Goal: Task Accomplishment & Management: Manage account settings

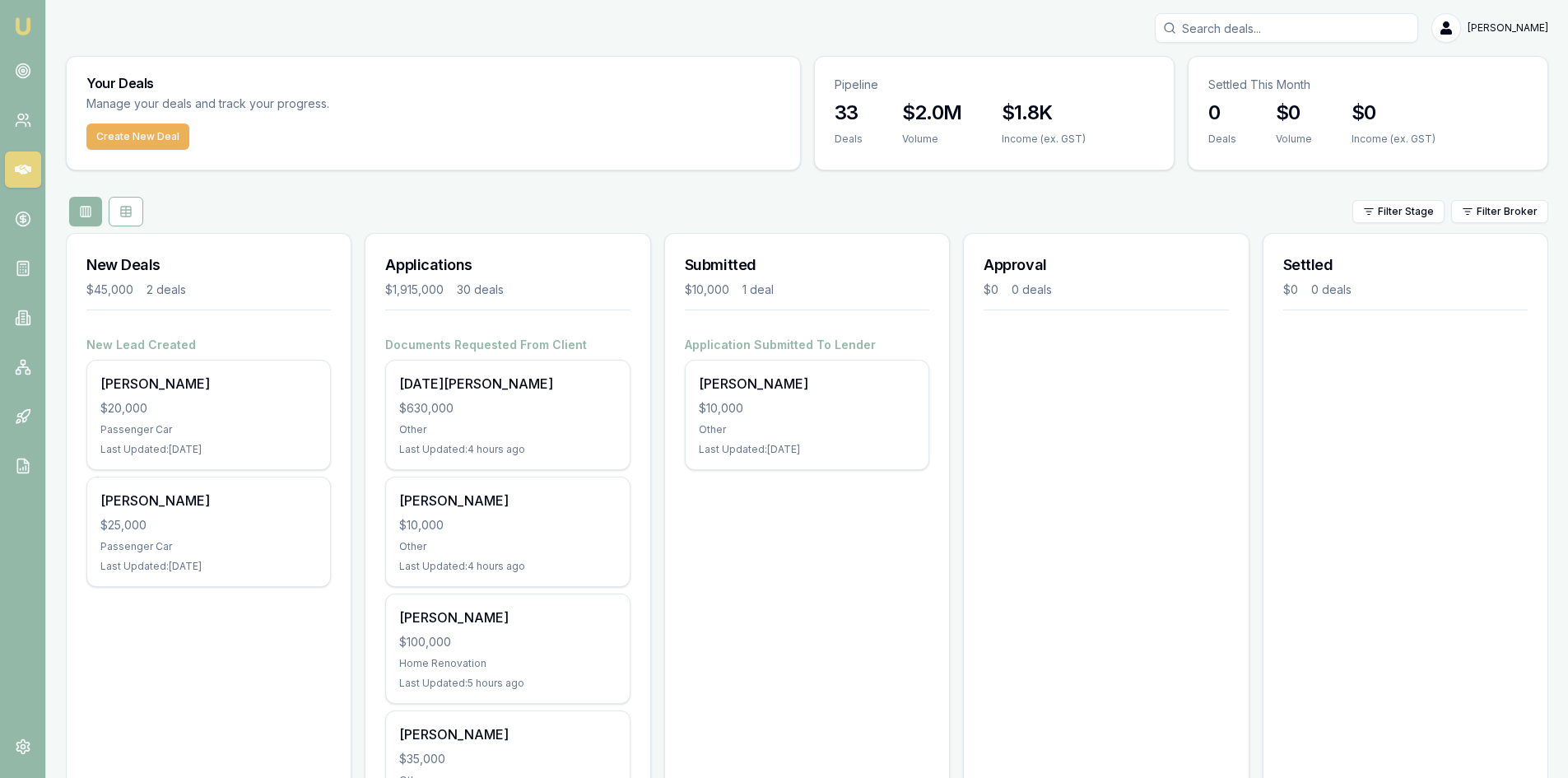
click at [1328, 28] on input "Search deals" at bounding box center [1286, 28] width 263 height 30
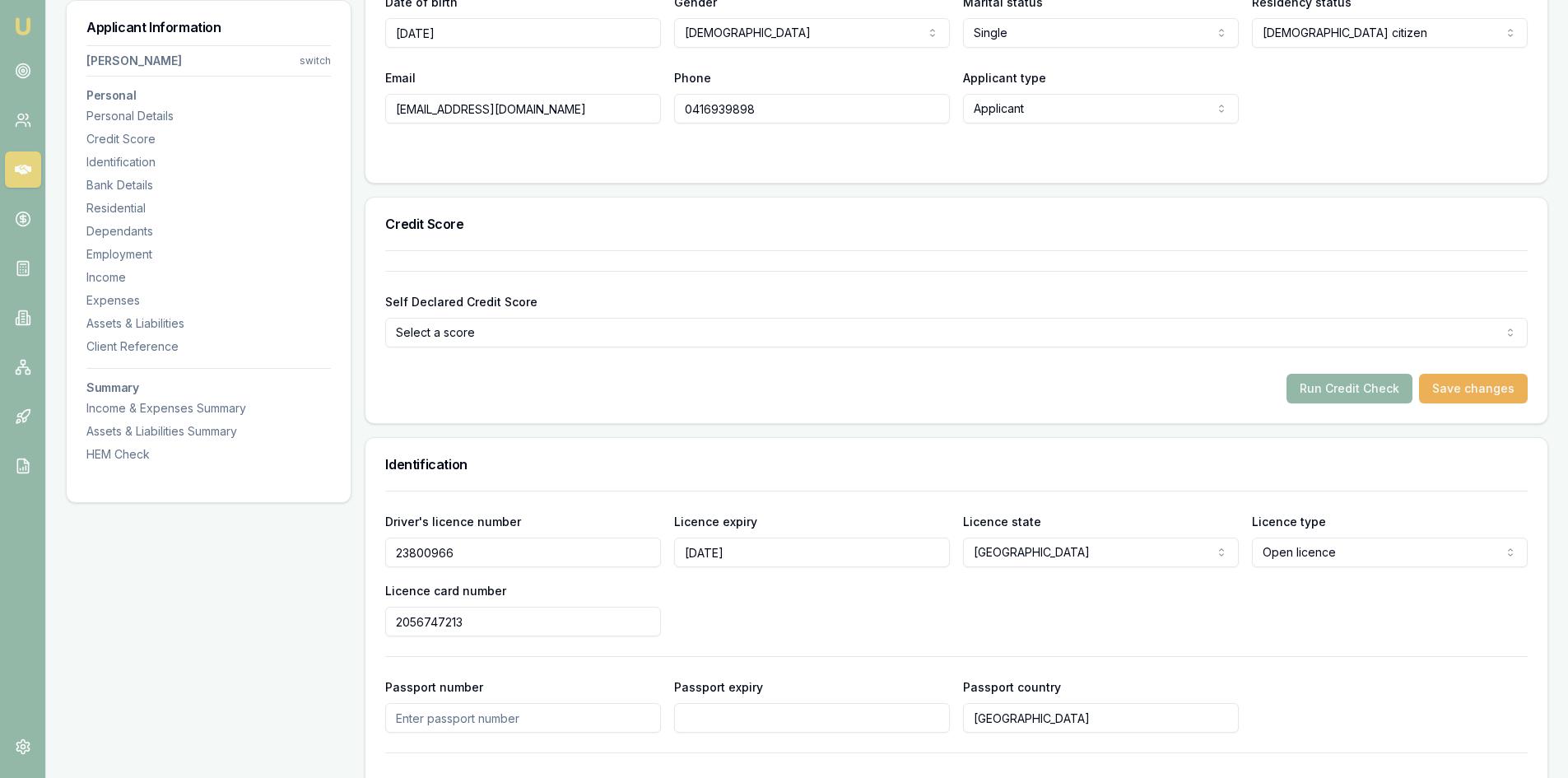
scroll to position [165, 0]
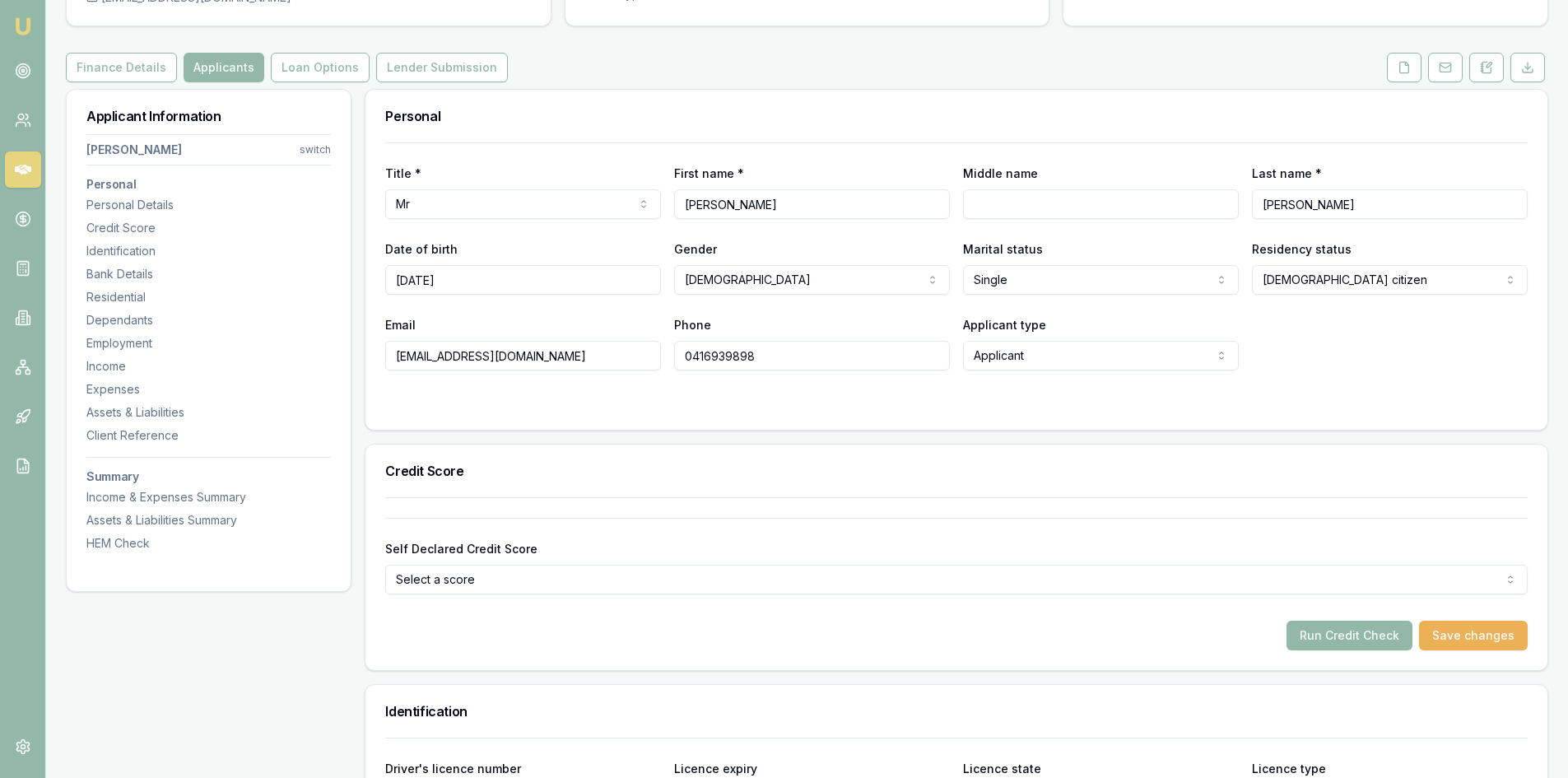
click at [1406, 71] on icon at bounding box center [1404, 67] width 13 height 13
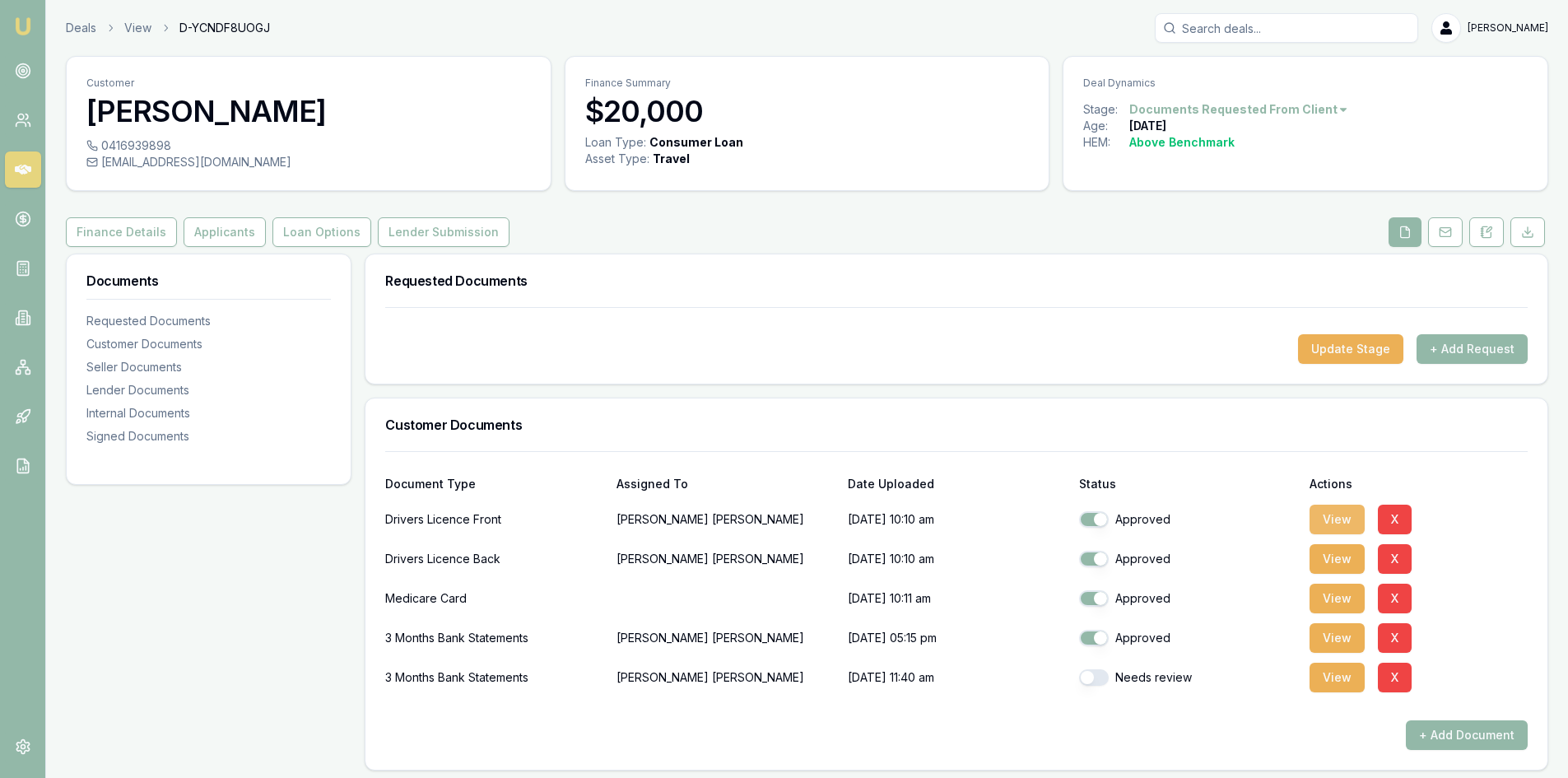
click at [1343, 520] on button "View" at bounding box center [1337, 519] width 55 height 30
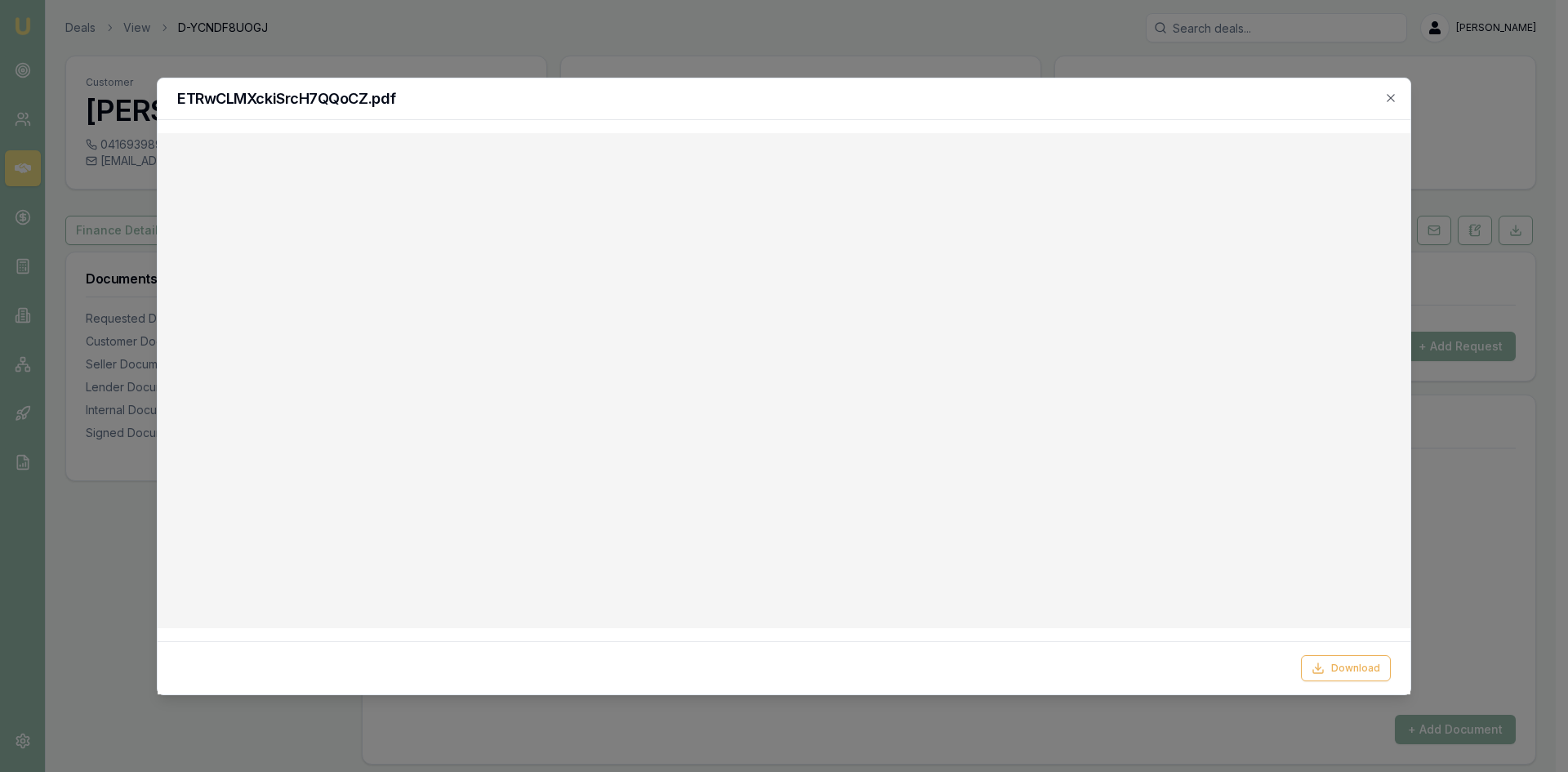
drag, startPoint x: 748, startPoint y: 42, endPoint x: 777, endPoint y: 1, distance: 50.2
click at [748, 42] on div at bounding box center [784, 386] width 1568 height 772
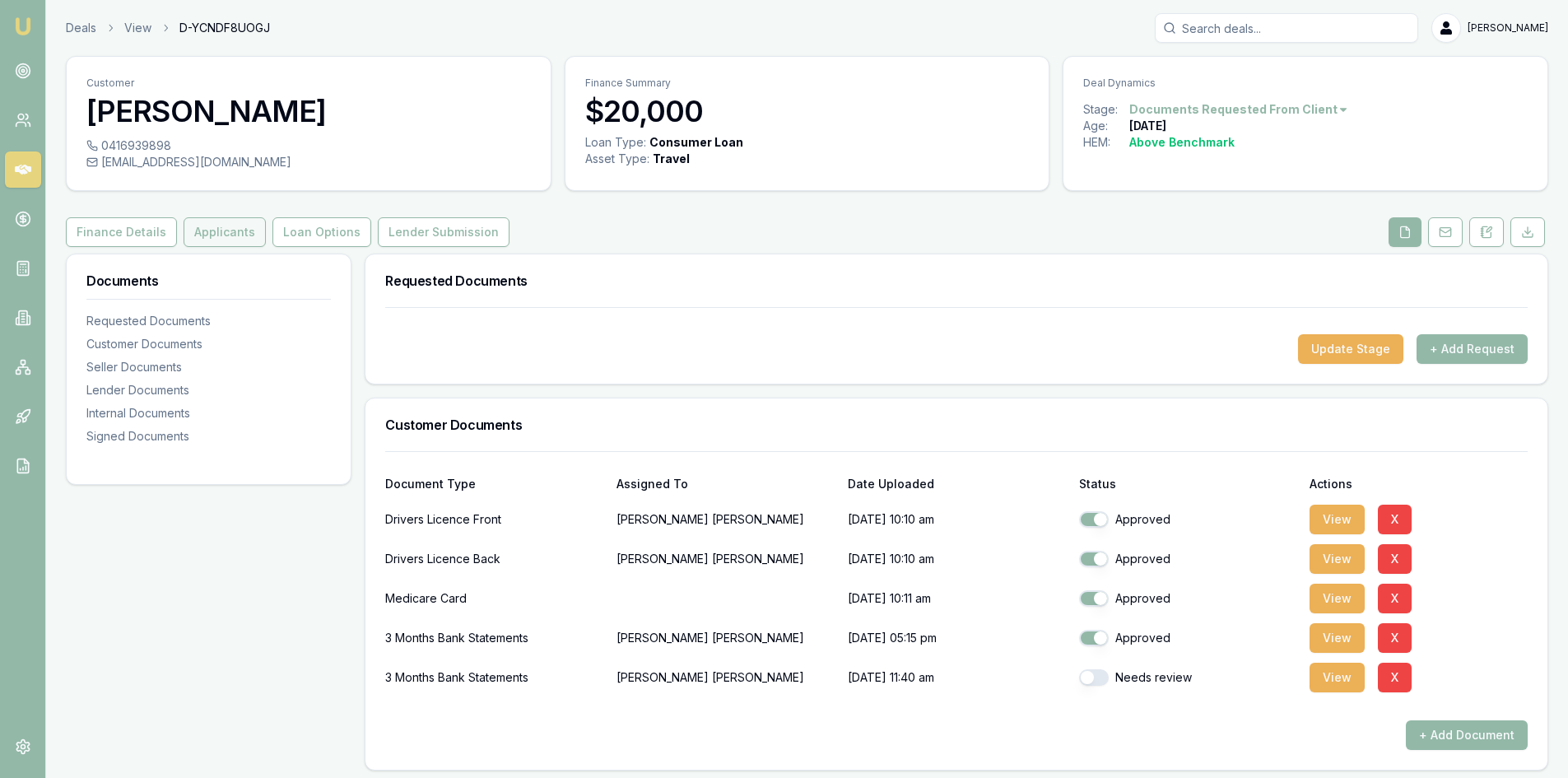
click at [237, 233] on button "Applicants" at bounding box center [225, 232] width 82 height 30
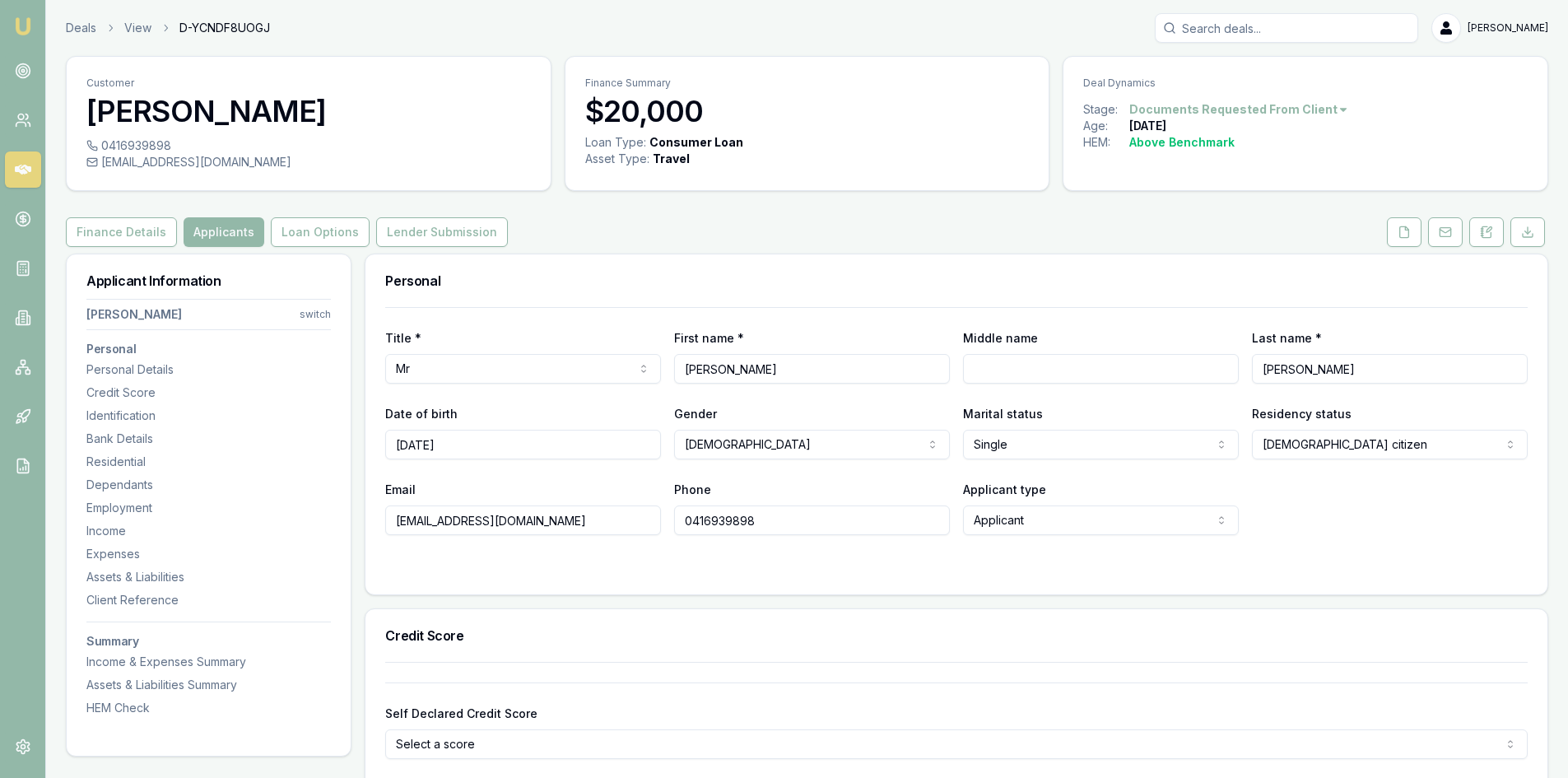
drag, startPoint x: 598, startPoint y: 524, endPoint x: 391, endPoint y: 524, distance: 207.0
click at [391, 524] on input "[EMAIL_ADDRESS][DOMAIN_NAME]" at bounding box center [523, 520] width 276 height 30
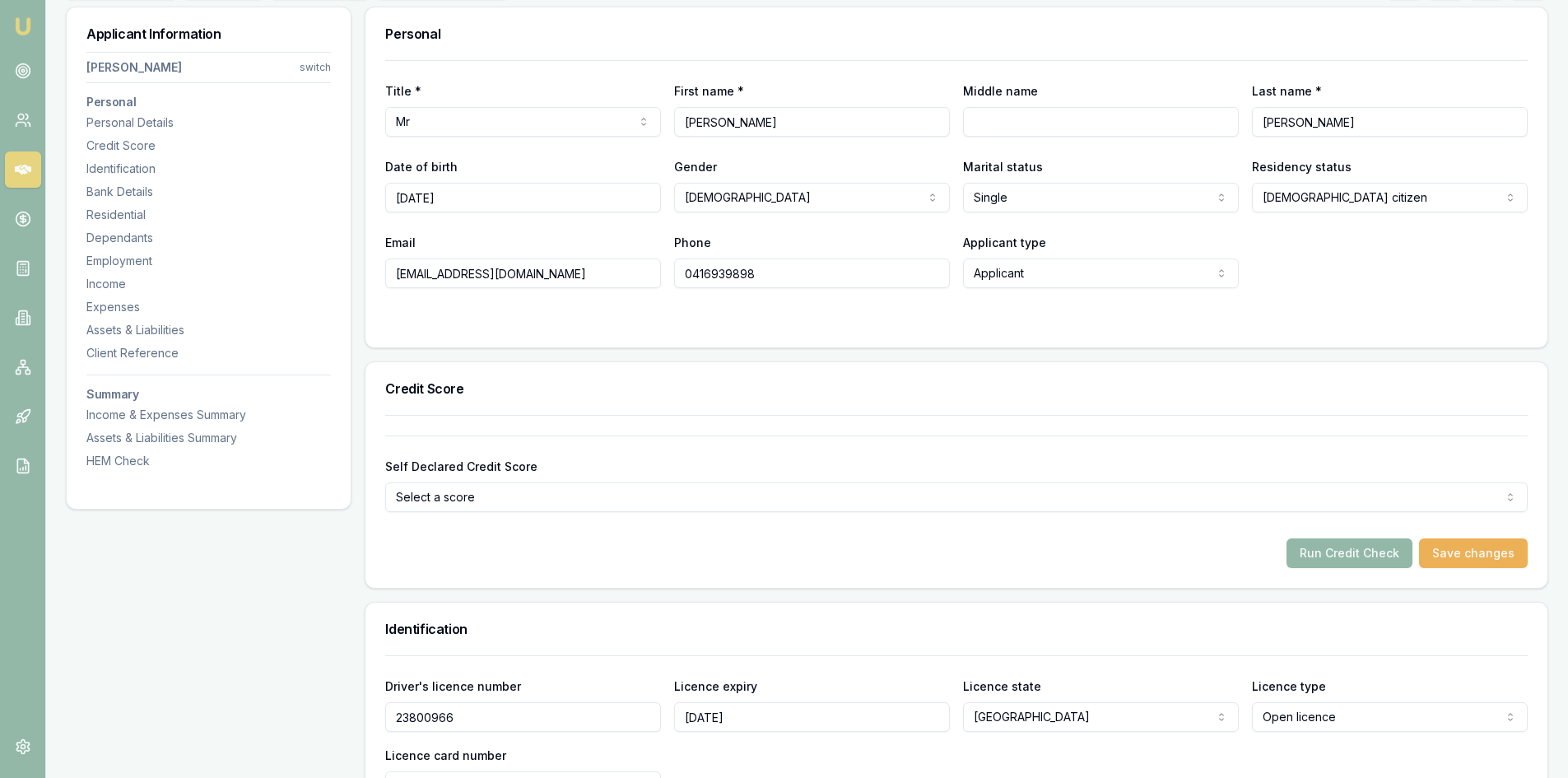
click at [722, 274] on input "0416939898" at bounding box center [812, 274] width 276 height 30
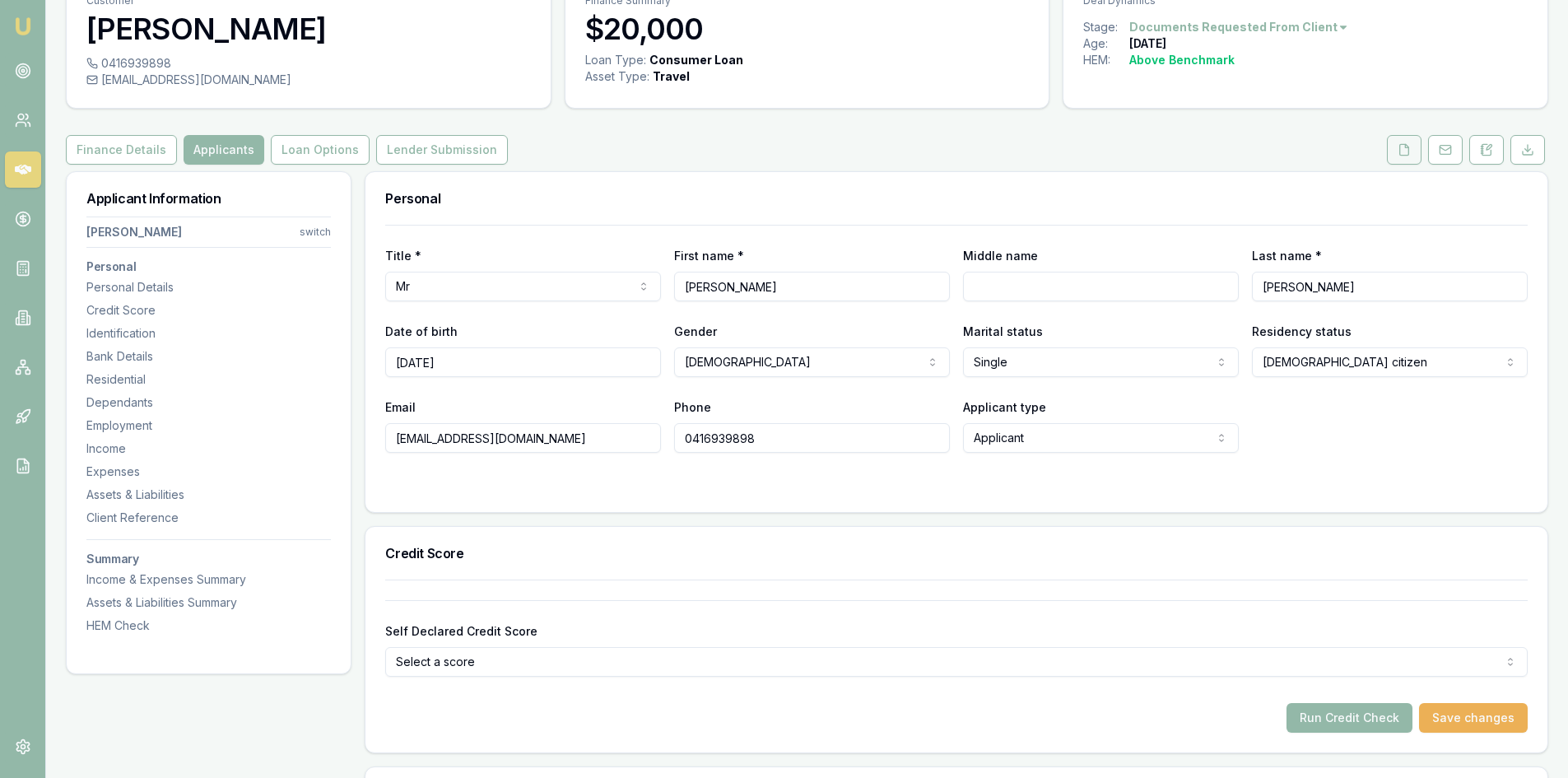
click at [1407, 162] on button at bounding box center [1404, 150] width 35 height 30
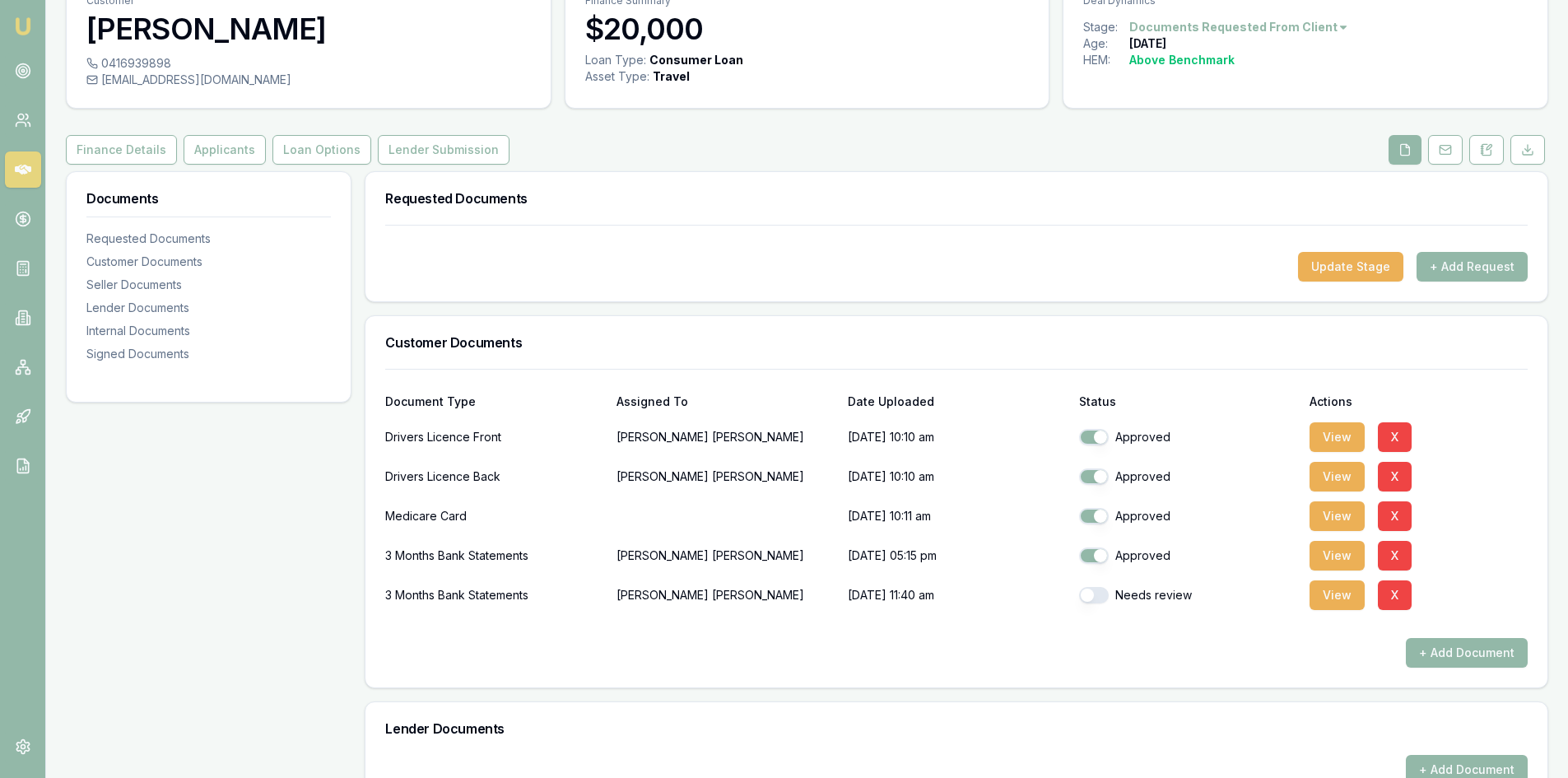
scroll to position [165, 0]
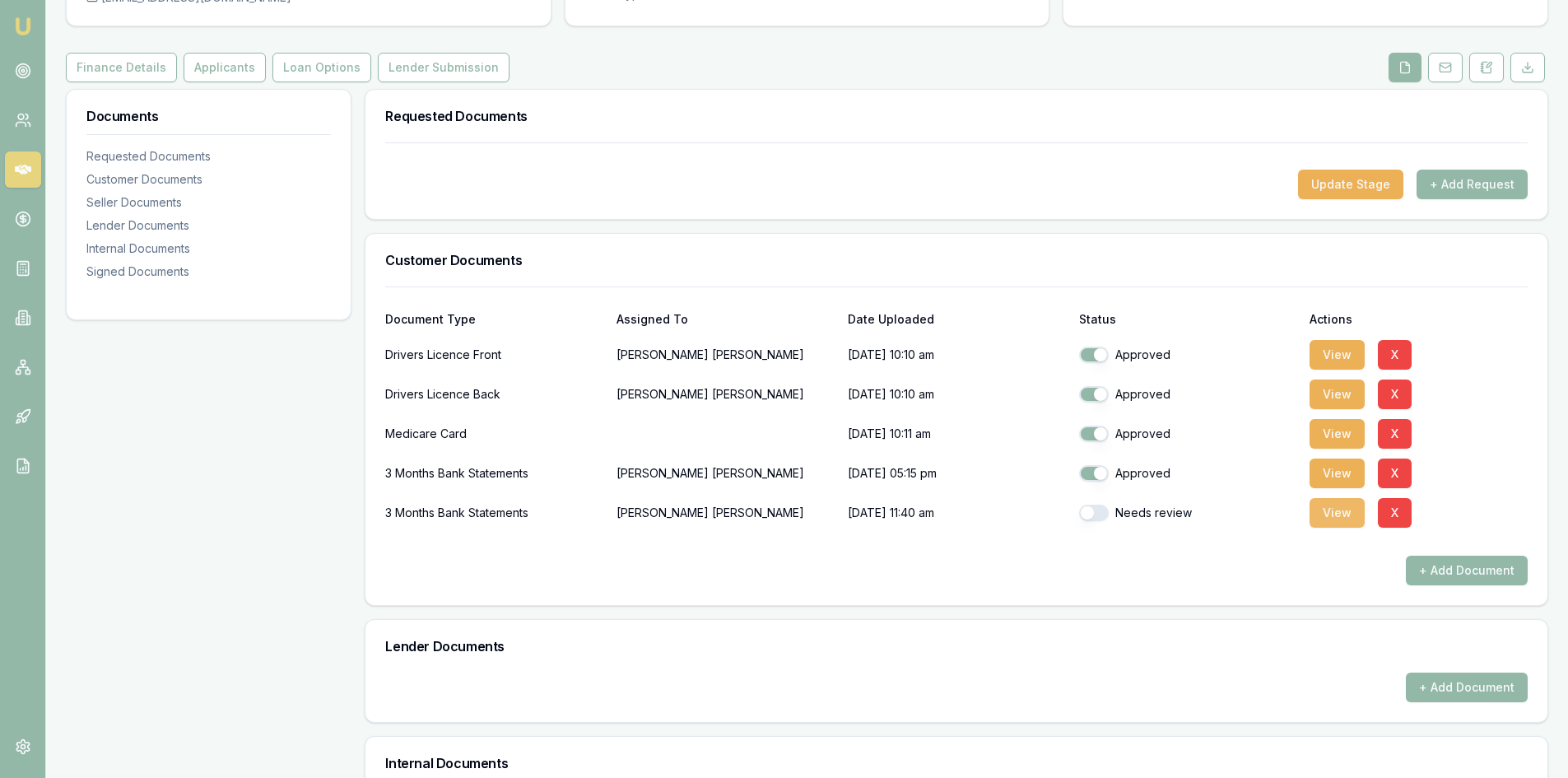
click at [1327, 521] on button "View" at bounding box center [1337, 513] width 55 height 30
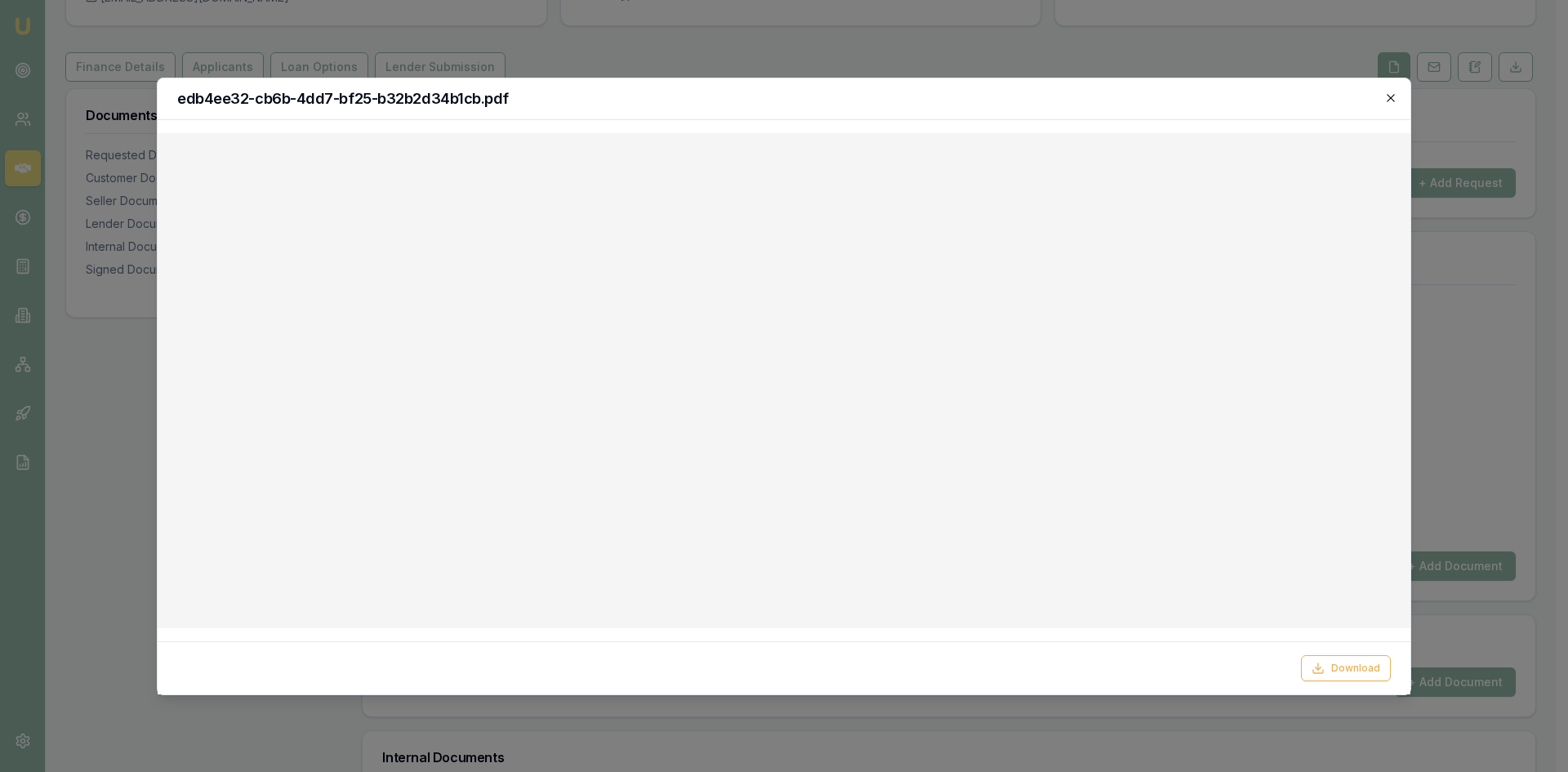
click at [1391, 94] on icon "button" at bounding box center [1390, 98] width 13 height 13
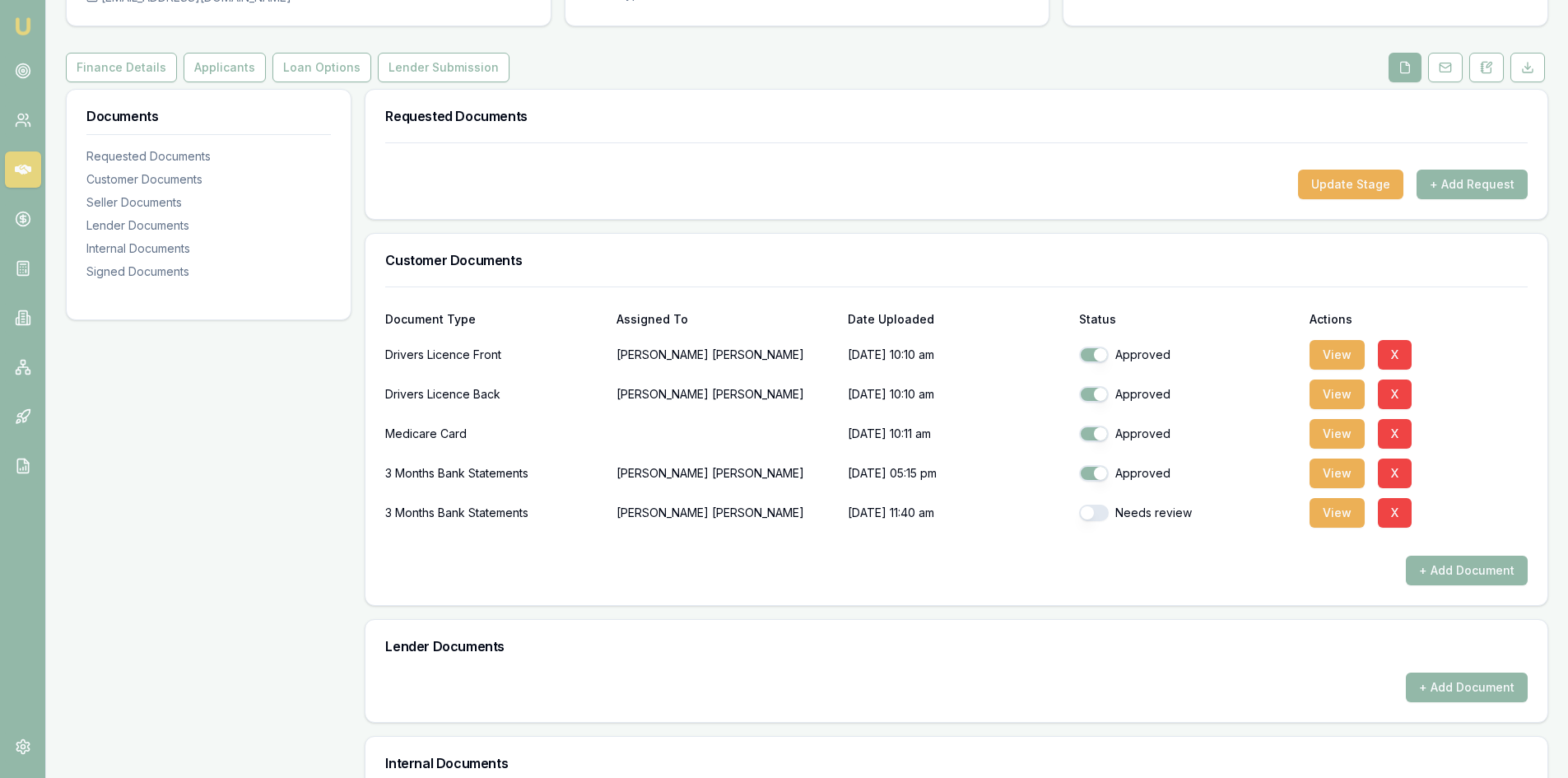
scroll to position [0, 0]
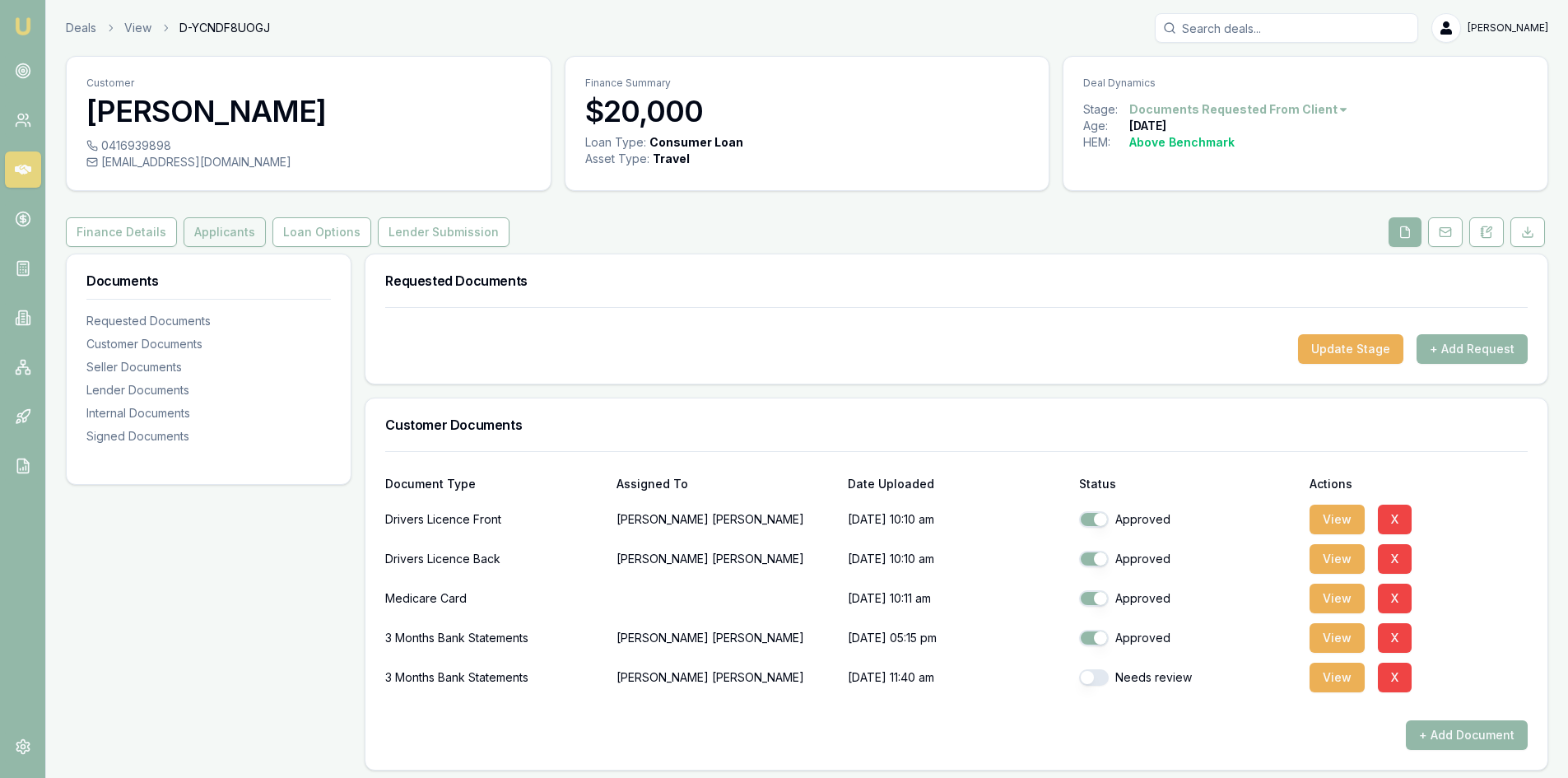
click at [230, 240] on button "Applicants" at bounding box center [225, 232] width 82 height 30
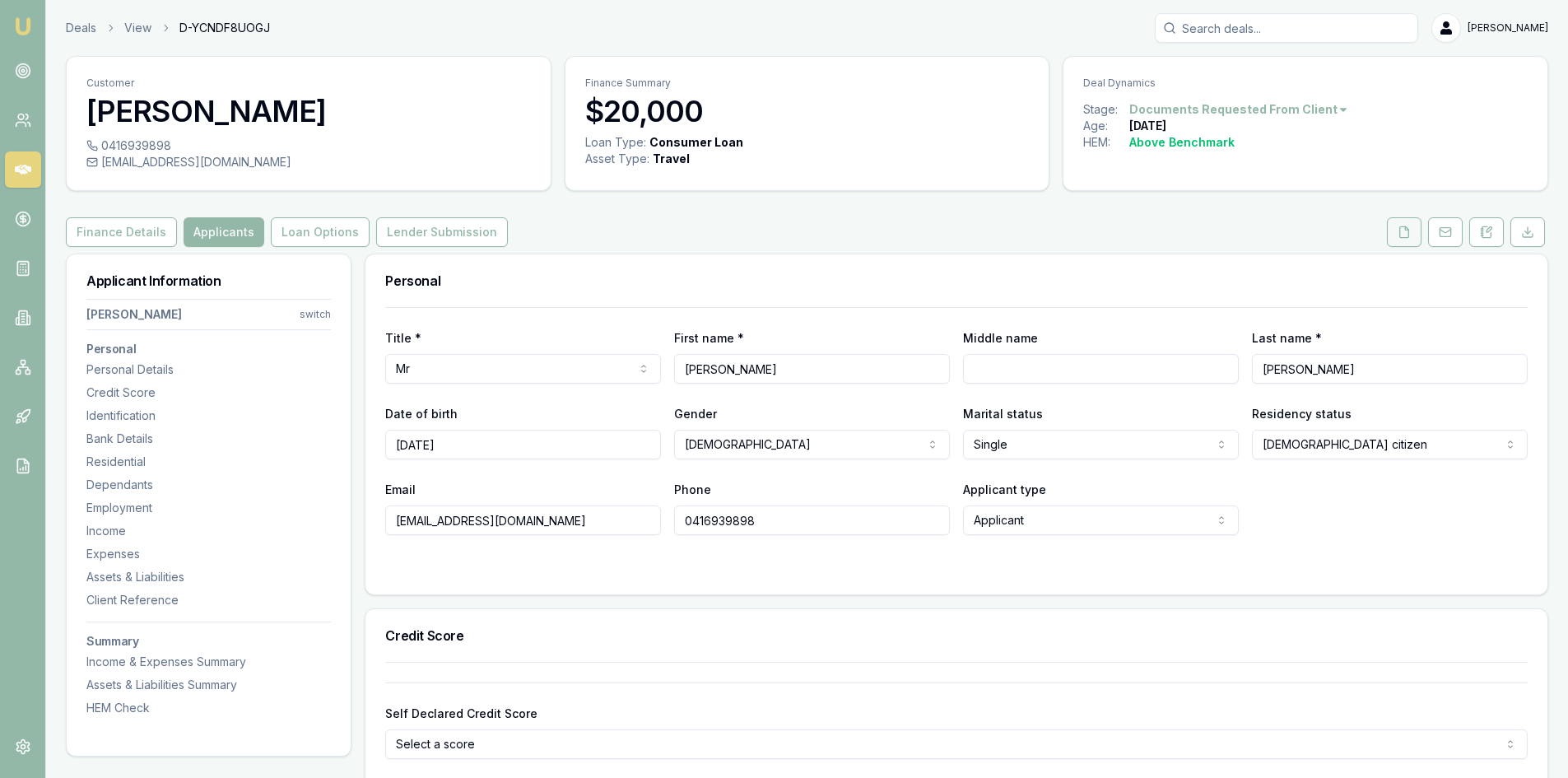
click at [1400, 237] on icon at bounding box center [1405, 231] width 9 height 10
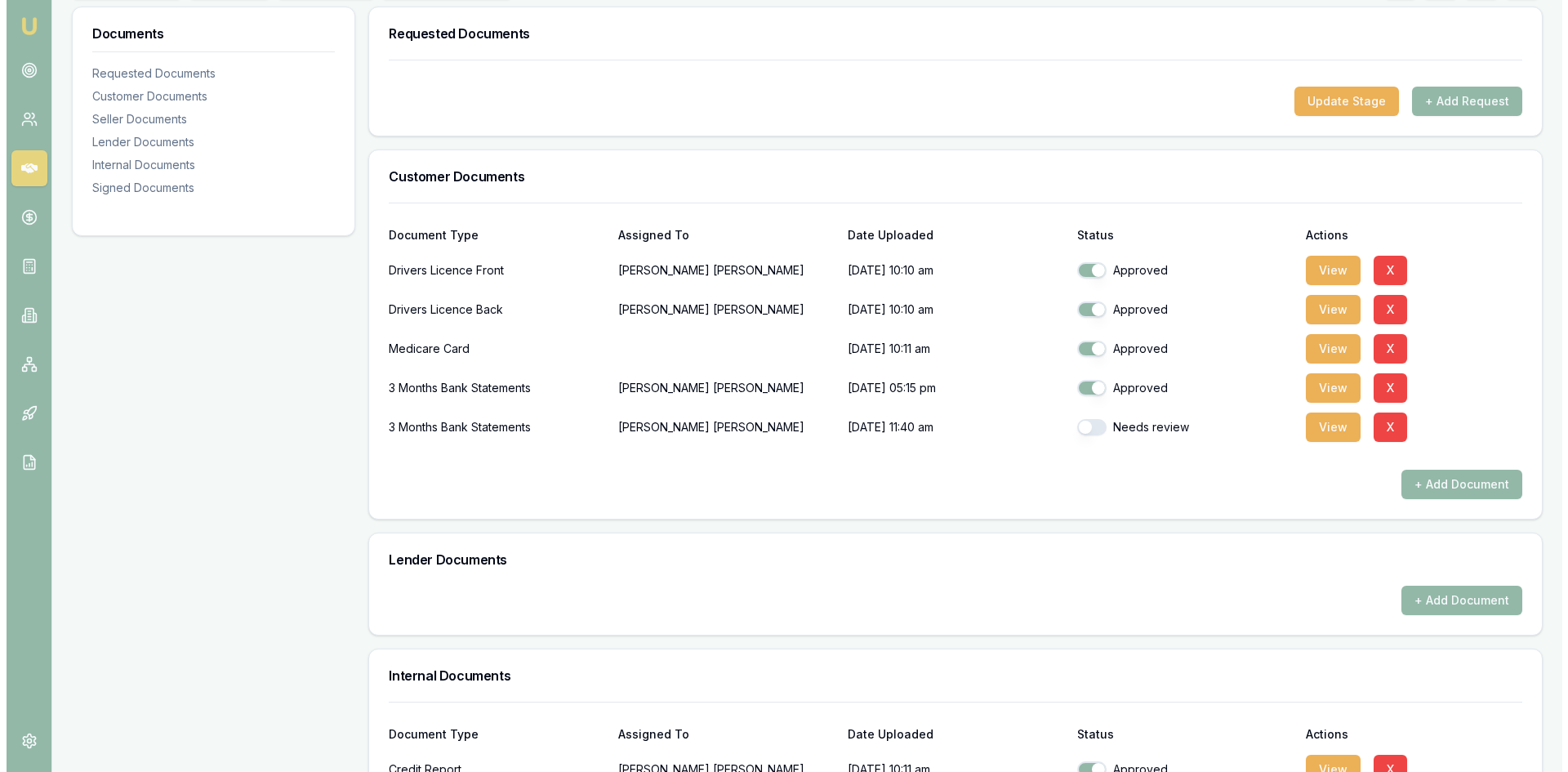
scroll to position [490, 0]
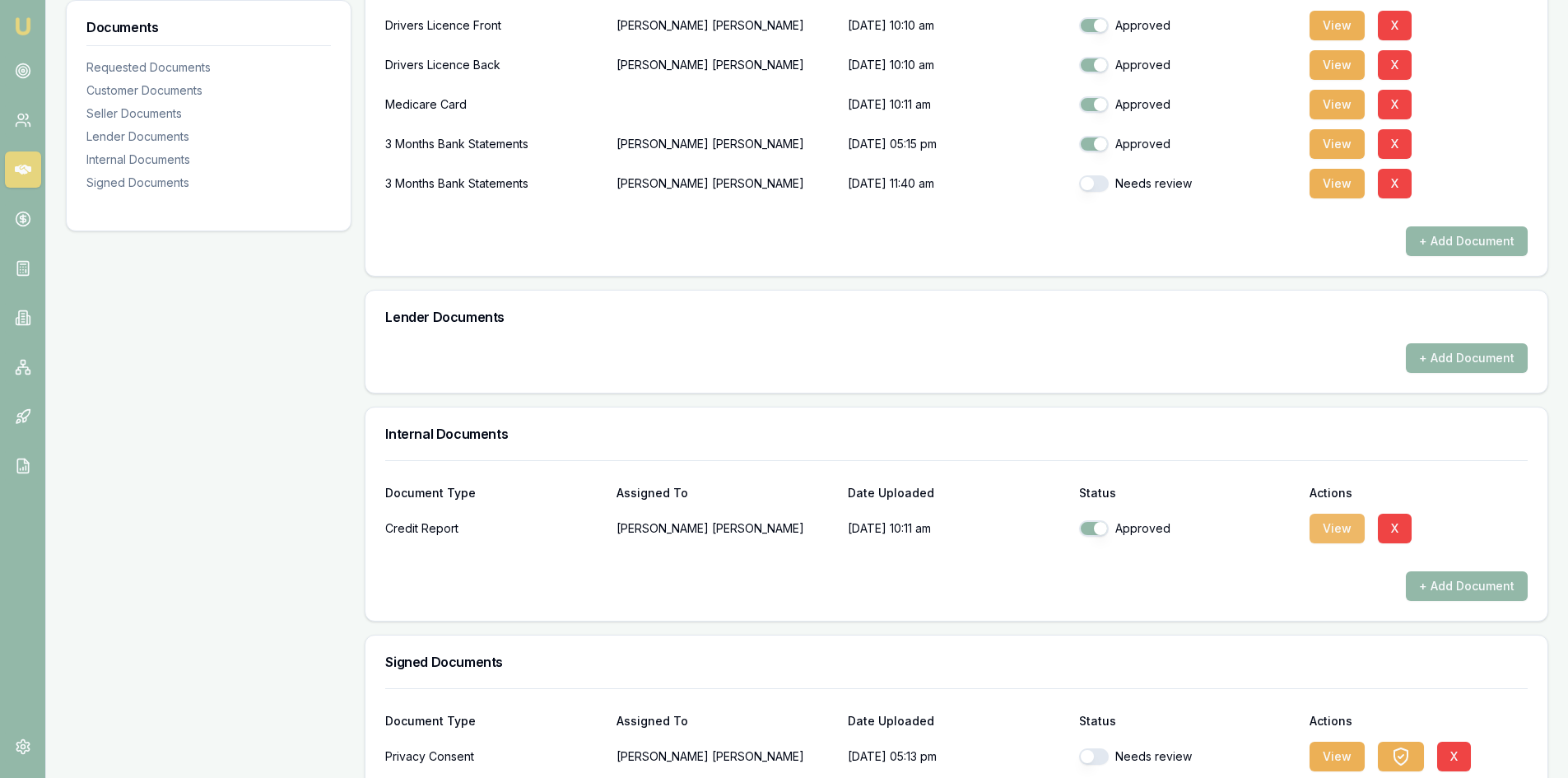
click at [1342, 535] on button "View" at bounding box center [1337, 529] width 55 height 30
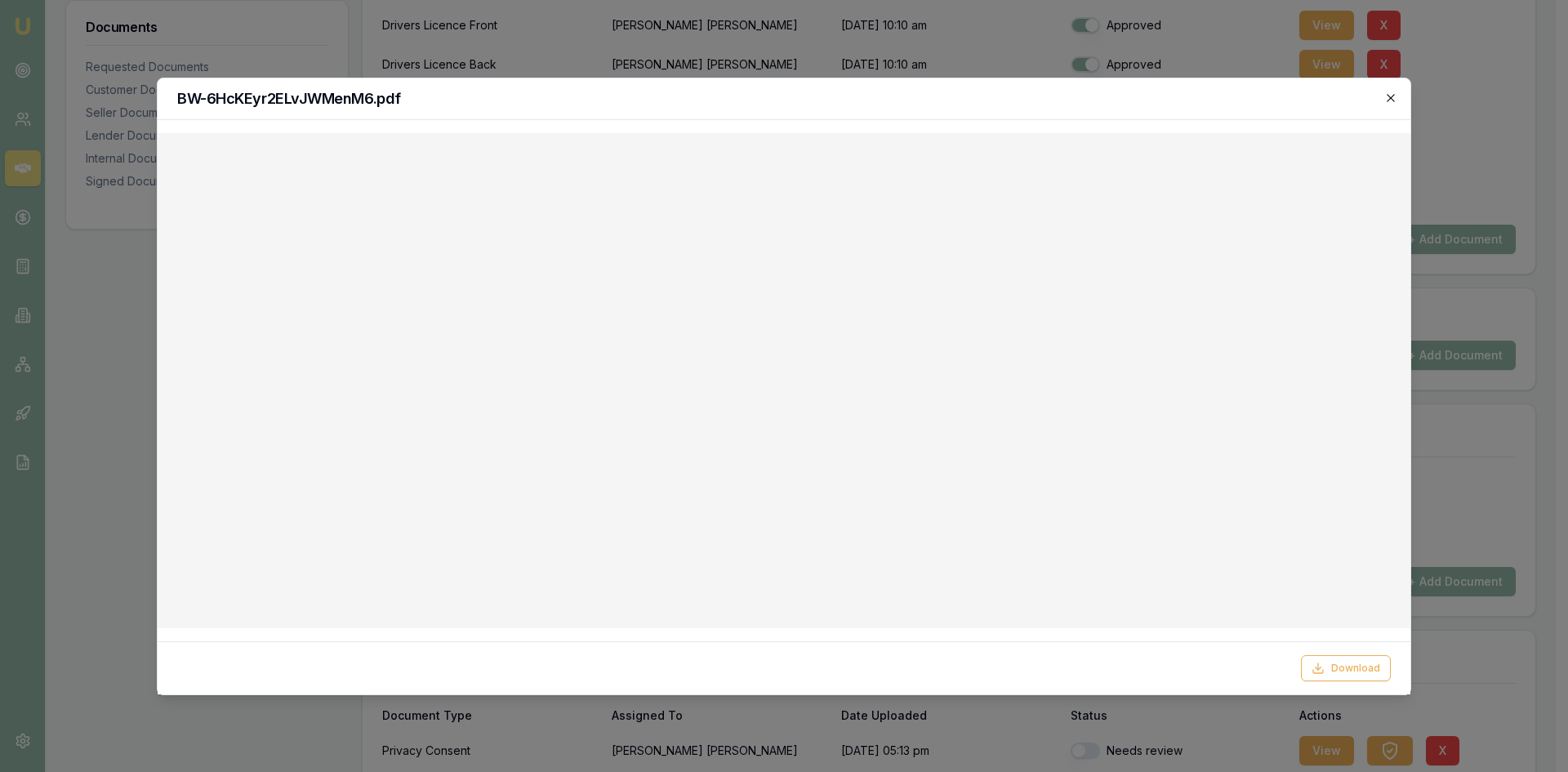
click at [1389, 97] on icon "button" at bounding box center [1390, 98] width 7 height 7
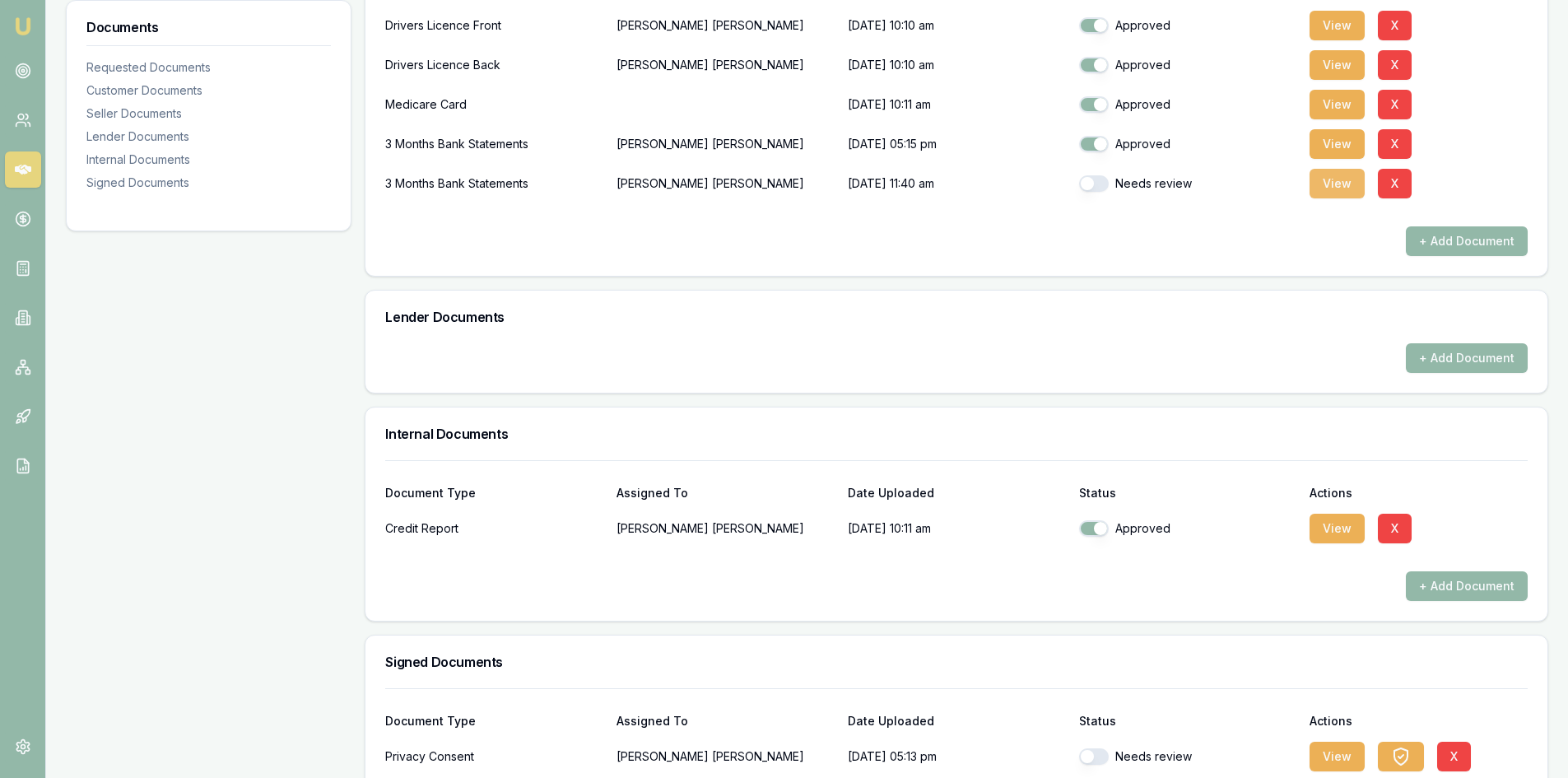
click at [1332, 179] on button "View" at bounding box center [1337, 184] width 55 height 30
